Goal: Task Accomplishment & Management: Manage account settings

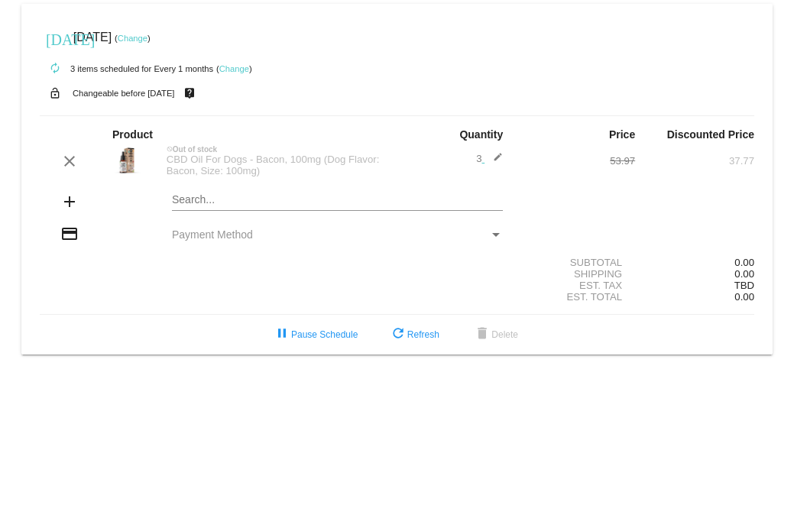
click at [493, 232] on div "Payment Method" at bounding box center [496, 235] width 14 height 12
click at [147, 42] on link "Change" at bounding box center [133, 38] width 30 height 9
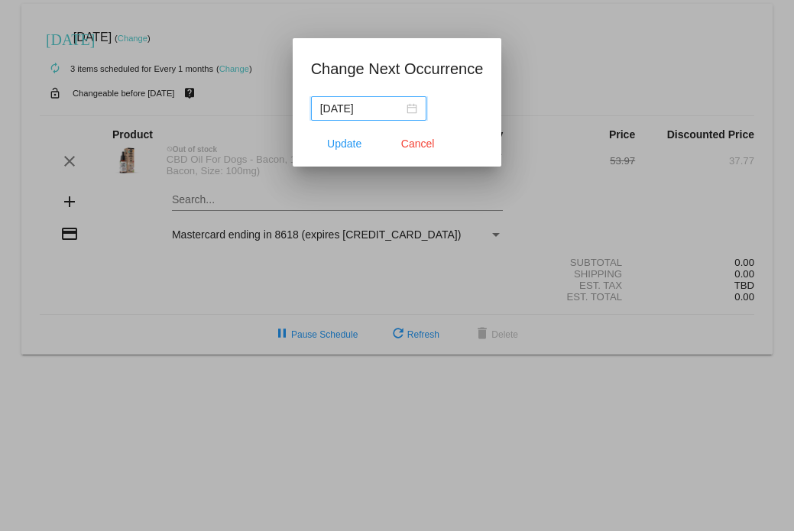
click at [412, 109] on div "[DATE]" at bounding box center [368, 108] width 97 height 17
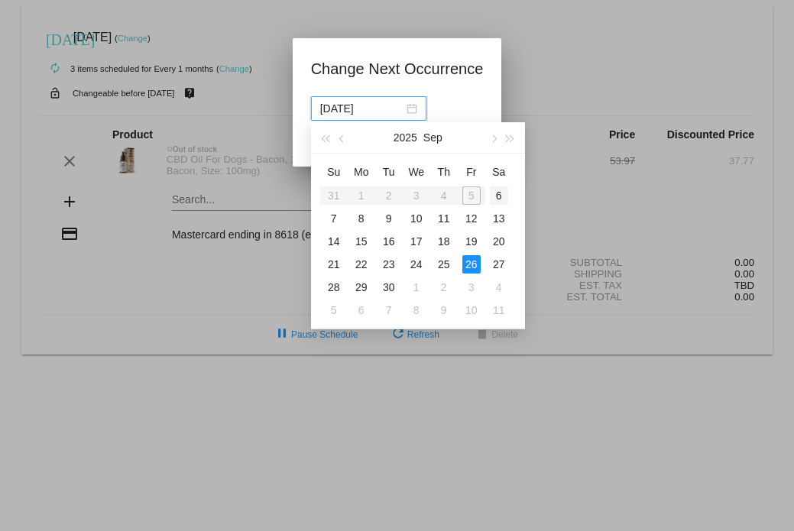
click at [498, 192] on div "6" at bounding box center [499, 195] width 18 height 18
type input "[DATE]"
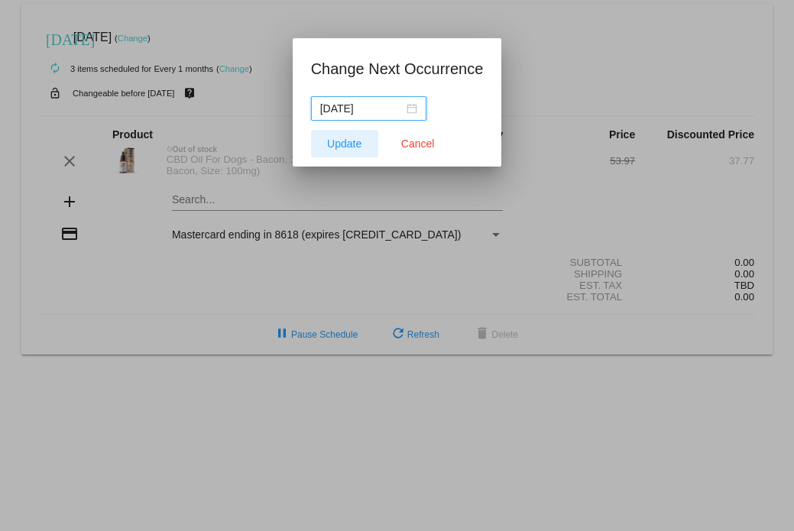
click at [327, 140] on span "Update" at bounding box center [344, 144] width 34 height 12
